Goal: Information Seeking & Learning: Learn about a topic

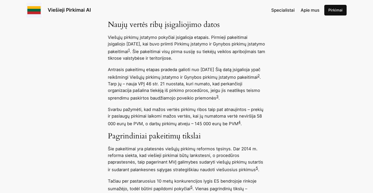
scroll to position [384, 0]
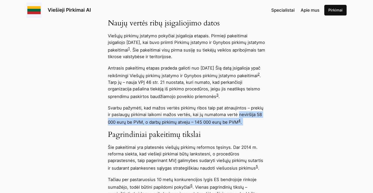
drag, startPoint x: 239, startPoint y: 114, endPoint x: 246, endPoint y: 125, distance: 13.1
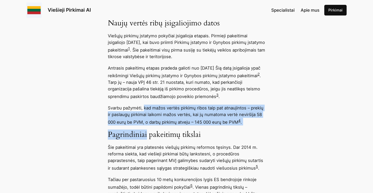
drag, startPoint x: 246, startPoint y: 125, endPoint x: 145, endPoint y: 108, distance: 102.5
click at [145, 108] on p "Svarbu pažymėti, kad mažos vertės pirkimų ribos taip pat atnaujintos – prekių i…" at bounding box center [186, 115] width 157 height 21
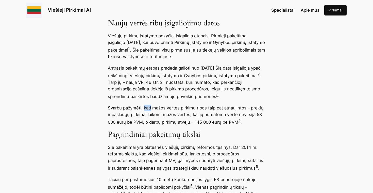
click at [145, 108] on p "Svarbu pažymėti, kad mažos vertės pirkimų ribos taip pat atnaujintos – prekių i…" at bounding box center [186, 115] width 157 height 21
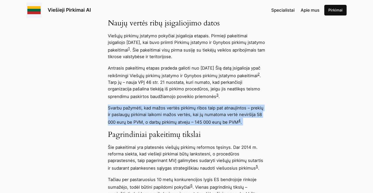
drag, startPoint x: 145, startPoint y: 108, endPoint x: 165, endPoint y: 108, distance: 19.8
click at [165, 108] on p "Svarbu pažymėti, kad mažos vertės pirkimų ribos taip pat atnaujintos – prekių i…" at bounding box center [186, 115] width 157 height 21
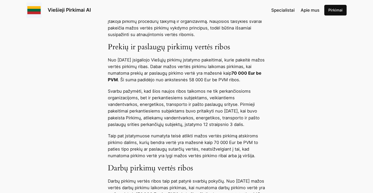
scroll to position [858, 0]
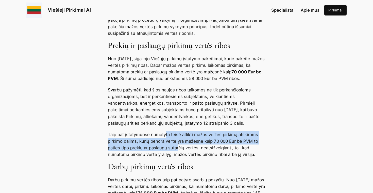
drag, startPoint x: 167, startPoint y: 137, endPoint x: 179, endPoint y: 148, distance: 16.0
click at [179, 148] on p "Taip pat įstatymuose numatyta teisė atlikti mažos vertės pirkimą atskiroms pirk…" at bounding box center [186, 144] width 157 height 26
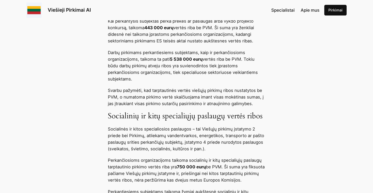
scroll to position [1536, 0]
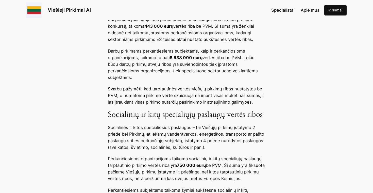
click at [227, 93] on p "Svarbu pažymėti, kad tarptautinės vertės viešųjų pirkimų ribos nustatytos be PV…" at bounding box center [186, 96] width 157 height 20
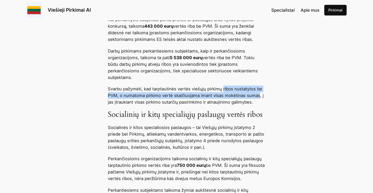
drag, startPoint x: 227, startPoint y: 93, endPoint x: 254, endPoint y: 95, distance: 27.2
click at [254, 95] on p "Svarbu pažymėti, kad tarptautinės vertės viešųjų pirkimų ribos nustatytos be PV…" at bounding box center [186, 96] width 157 height 20
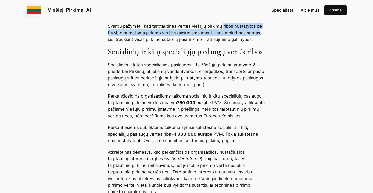
scroll to position [1599, 0]
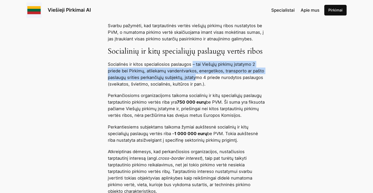
drag, startPoint x: 193, startPoint y: 68, endPoint x: 194, endPoint y: 78, distance: 10.5
click at [194, 78] on p "Socialinės ir kitos specialiosios paslaugos – tai Viešųjų pirkimų įstatymo 2 pr…" at bounding box center [186, 74] width 157 height 26
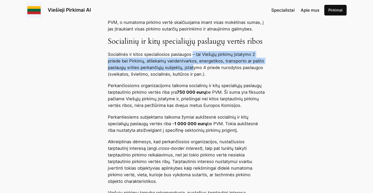
scroll to position [1610, 0]
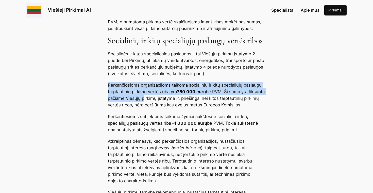
drag, startPoint x: 108, startPoint y: 91, endPoint x: 160, endPoint y: 101, distance: 52.6
click at [160, 101] on p "Perkančiosioms organizacijoms taikoma socialinių ir kitų specialiųjų paslaugų t…" at bounding box center [186, 95] width 157 height 26
click at [158, 101] on p "Perkančiosioms organizacijoms taikoma socialinių ir kitų specialiųjų paslaugų t…" at bounding box center [186, 95] width 157 height 26
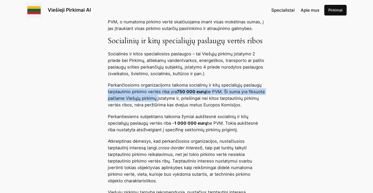
drag, startPoint x: 158, startPoint y: 101, endPoint x: 112, endPoint y: 95, distance: 46.8
click at [112, 95] on p "Perkančiosioms organizacijoms taikoma socialinių ir kitų specialiųjų paslaugų t…" at bounding box center [186, 95] width 157 height 26
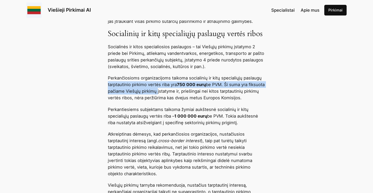
scroll to position [1618, 0]
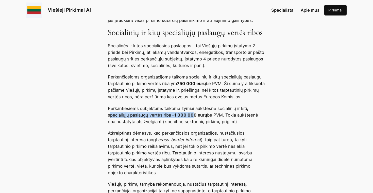
drag, startPoint x: 111, startPoint y: 114, endPoint x: 196, endPoint y: 115, distance: 85.1
click at [196, 115] on p "Perkantiesiems subjektams taikoma žymiai aukštesnė socialinių ir kitų specialių…" at bounding box center [186, 115] width 157 height 20
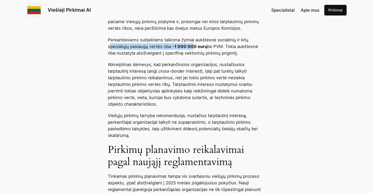
scroll to position [1690, 0]
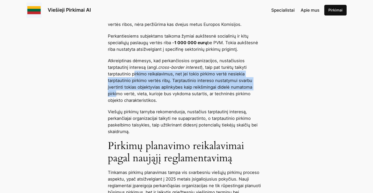
drag, startPoint x: 117, startPoint y: 95, endPoint x: 135, endPoint y: 73, distance: 28.4
click at [135, 73] on p "Atkreiptinas dėmesys, kad perkančiosios organizacijos, nustačiusios tarptautinį…" at bounding box center [186, 80] width 157 height 46
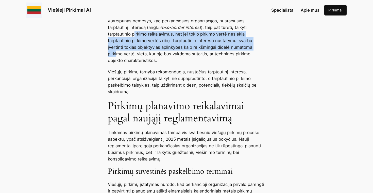
scroll to position [1733, 0]
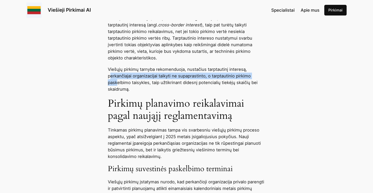
drag, startPoint x: 109, startPoint y: 78, endPoint x: 118, endPoint y: 86, distance: 11.9
click at [118, 86] on p "Viešųjų pirkimų tarnyba rekomenduoja, nustačius tarptautinį interesą, perkančia…" at bounding box center [186, 79] width 157 height 26
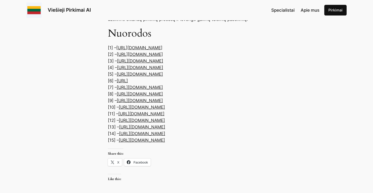
scroll to position [2679, 0]
